Goal: Task Accomplishment & Management: Manage account settings

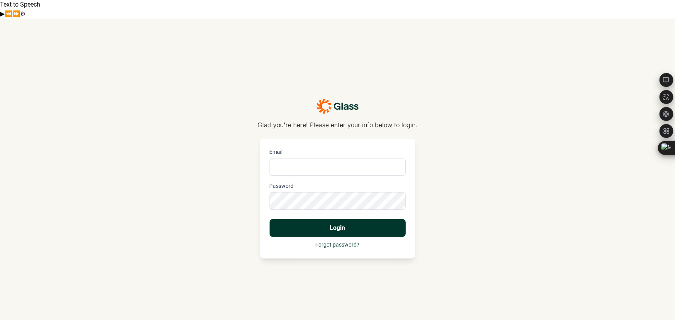
type input "[PERSON_NAME][EMAIL_ADDRESS][PERSON_NAME][DOMAIN_NAME]"
click at [325, 193] on button "Login" at bounding box center [338, 228] width 136 height 18
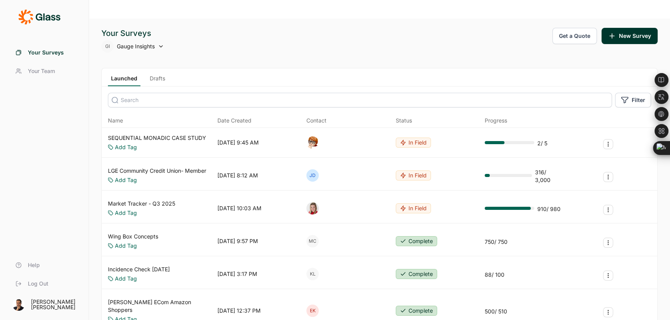
click at [178, 93] on input at bounding box center [360, 100] width 504 height 15
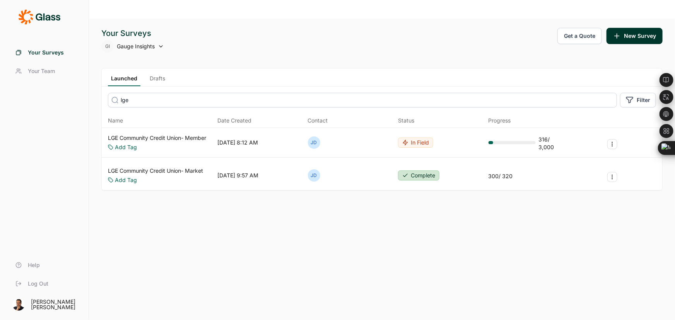
type input "lge"
click at [166, 161] on div "LGE Community Credit Union- Market Add Tag [DATE] 9:57 AM JD Complete 300 / 320" at bounding box center [382, 176] width 561 height 30
click at [167, 167] on link "LGE Community Credit Union- Market" at bounding box center [155, 171] width 95 height 8
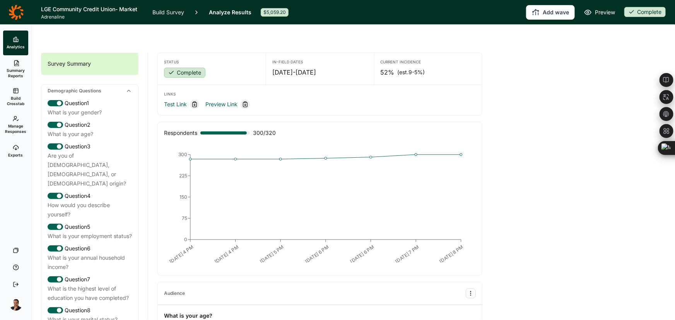
click at [15, 127] on span "Manage Responses" at bounding box center [15, 128] width 21 height 11
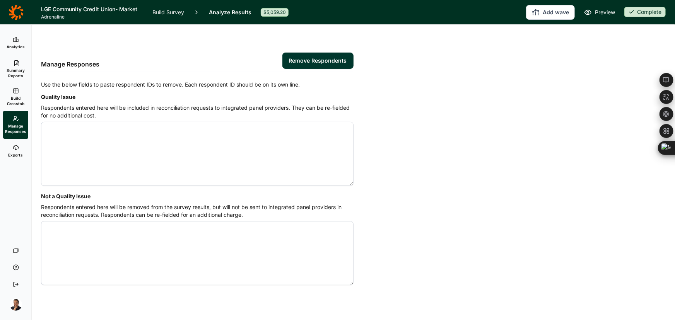
click at [17, 154] on span "Exports" at bounding box center [16, 154] width 15 height 5
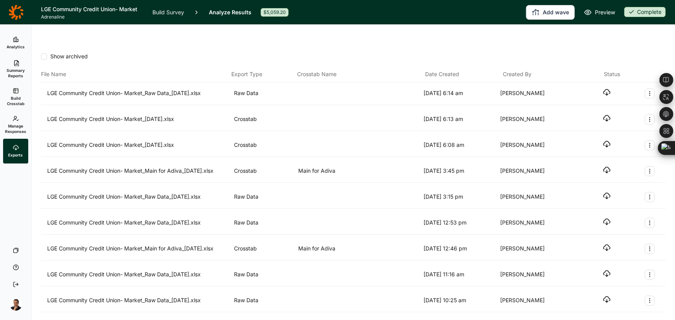
click at [340, 90] on use "button" at bounding box center [607, 93] width 7 height 6
